Goal: Learn about a topic

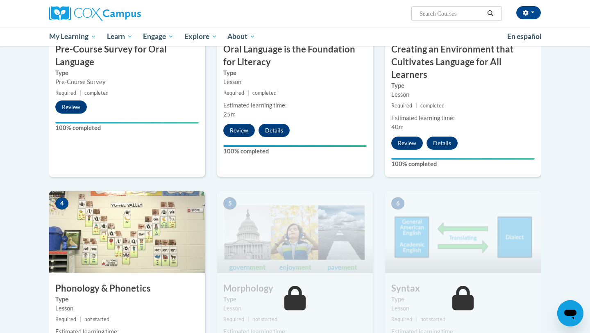
scroll to position [271, 0]
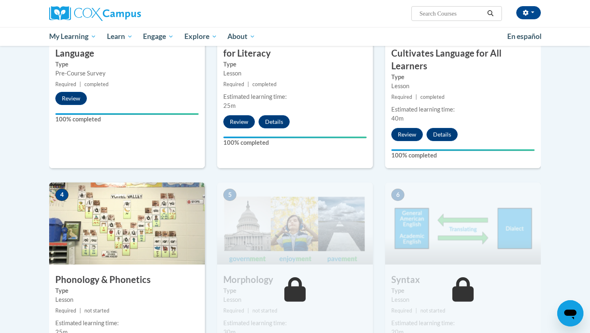
click at [100, 212] on img at bounding box center [127, 223] width 156 height 82
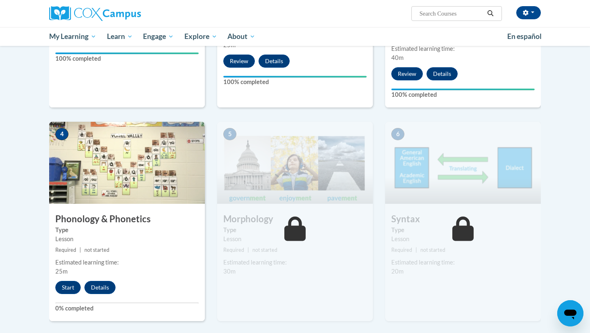
scroll to position [352, 0]
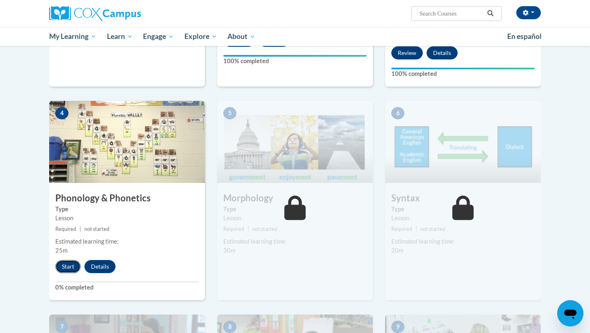
click at [68, 267] on button "Start" at bounding box center [67, 266] width 25 height 13
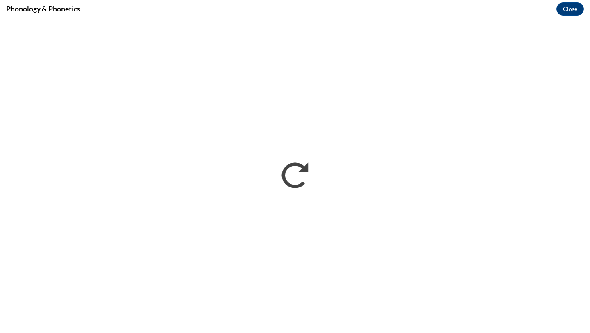
scroll to position [0, 0]
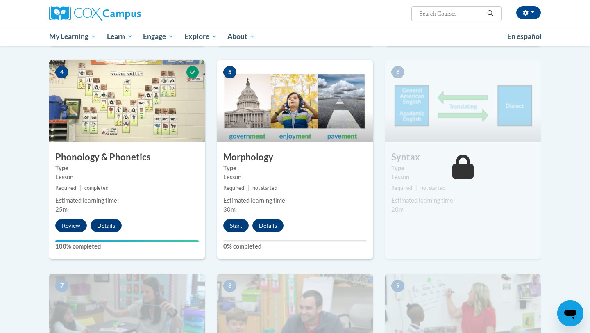
scroll to position [395, 0]
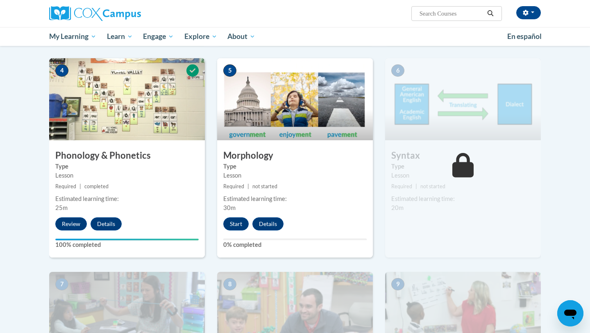
click at [248, 112] on img at bounding box center [295, 99] width 156 height 82
click at [227, 218] on button "Start" at bounding box center [235, 223] width 25 height 13
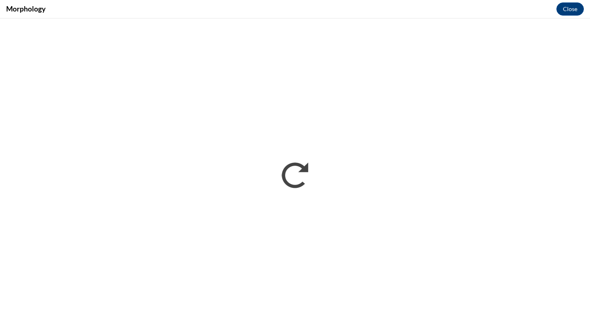
scroll to position [0, 0]
